Goal: Navigation & Orientation: Find specific page/section

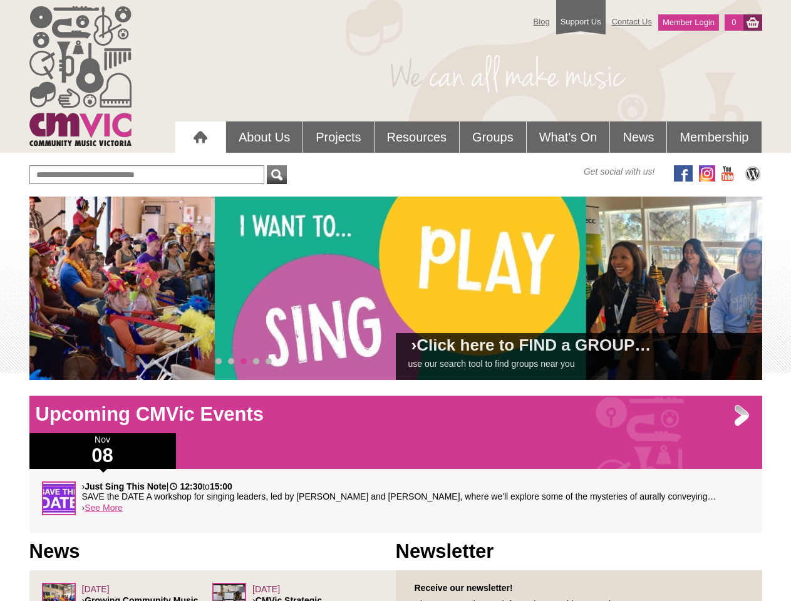
click at [396, 288] on div "› Click here to FIND a GROUP… use our search tool to find groups near you" at bounding box center [395, 289] width 733 height 184
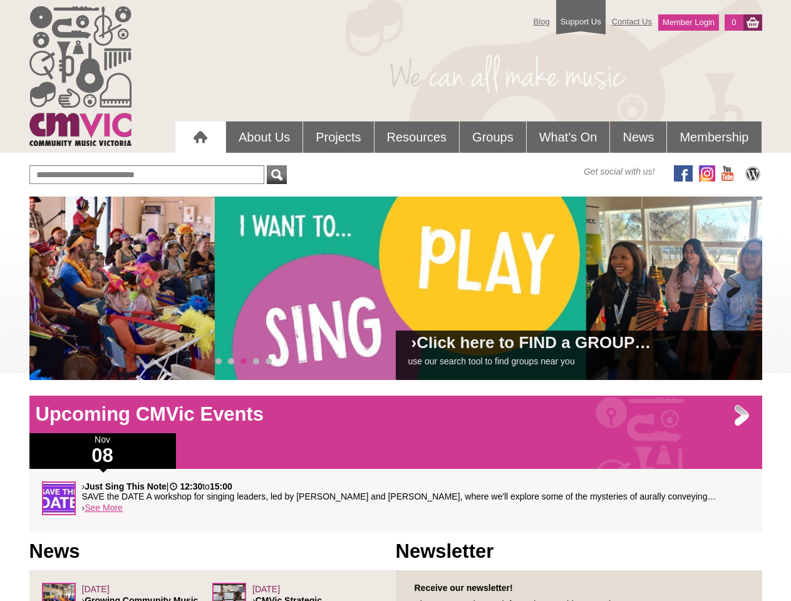
click at [58, 289] on span at bounding box center [57, 288] width 25 height 25
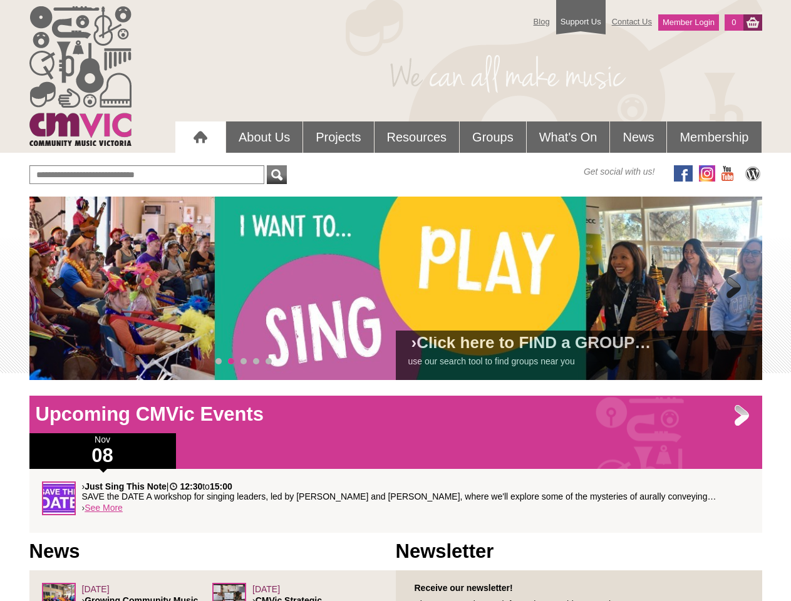
click at [734, 289] on span at bounding box center [734, 288] width 25 height 25
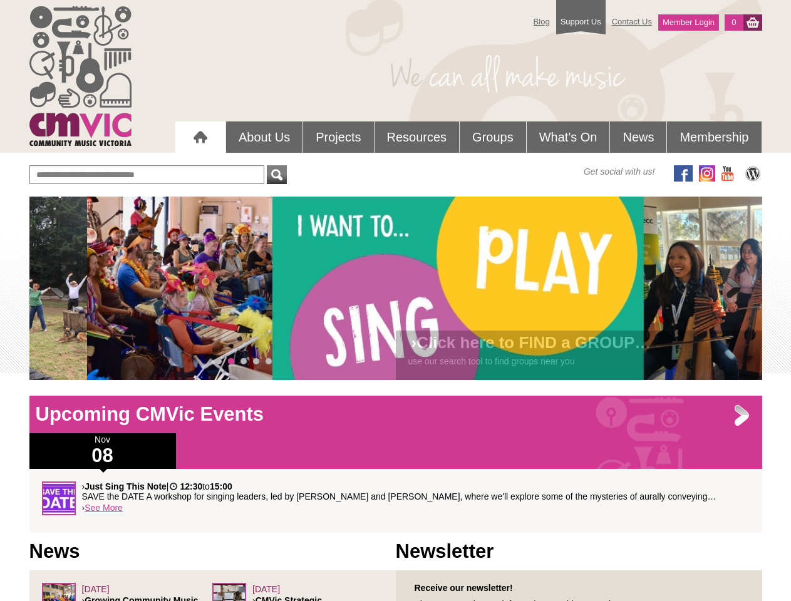
click at [219, 362] on span "0" at bounding box center [219, 361] width 6 height 6
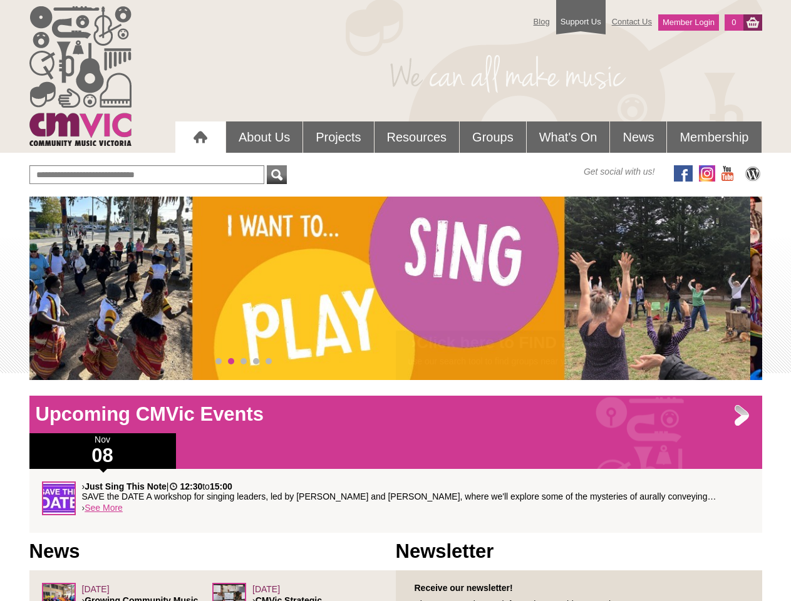
click at [231, 362] on span "1" at bounding box center [231, 361] width 6 height 6
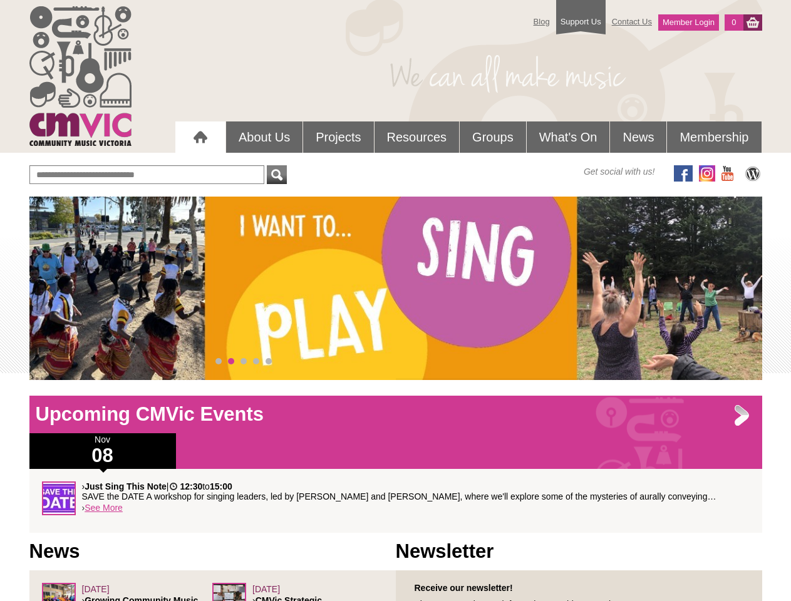
click at [244, 362] on span "2" at bounding box center [244, 361] width 6 height 6
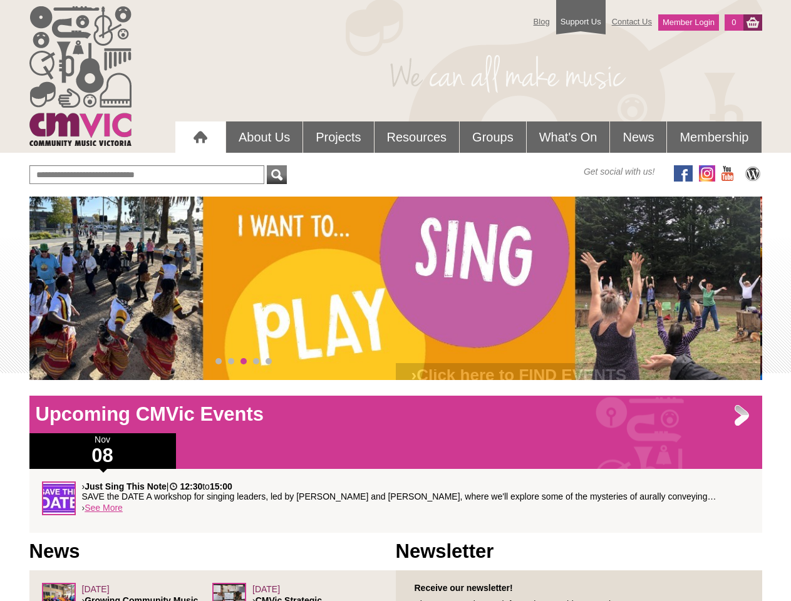
click at [256, 362] on span "3" at bounding box center [256, 361] width 6 height 6
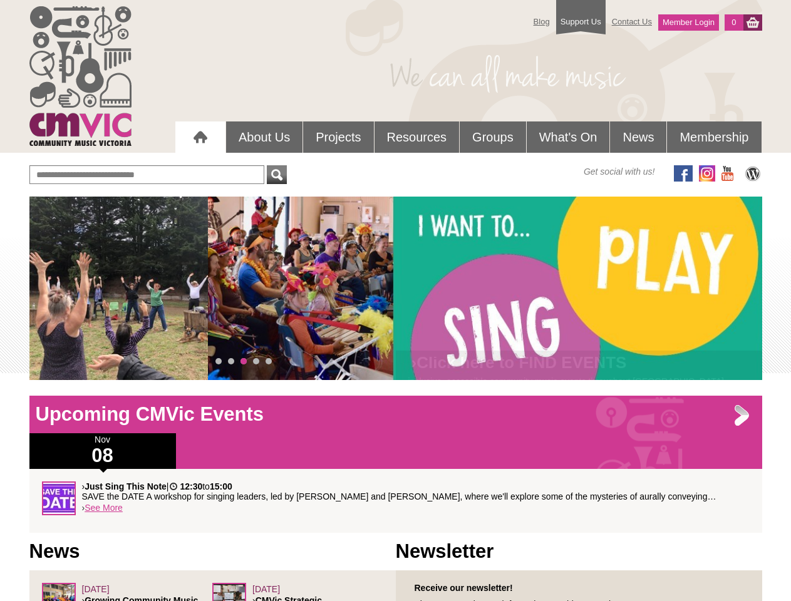
click at [269, 362] on span "4" at bounding box center [269, 361] width 6 height 6
